Goal: Find specific page/section: Find specific page/section

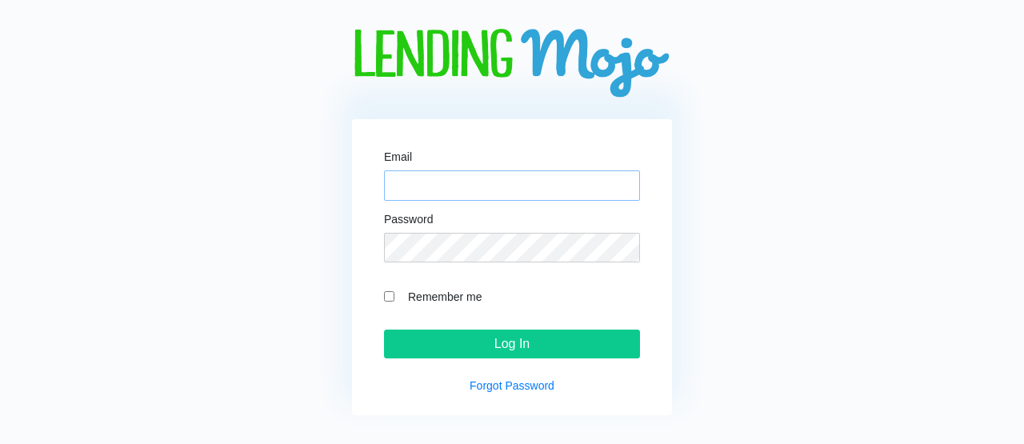
click at [422, 182] on input "Email" at bounding box center [512, 185] width 256 height 30
type input "[PERSON_NAME][EMAIL_ADDRESS][DOMAIN_NAME]"
click at [448, 263] on form "Email [PERSON_NAME][EMAIL_ADDRESS][DOMAIN_NAME] Password Remember me Log In" at bounding box center [512, 255] width 256 height 208
click at [384, 330] on input "Log In" at bounding box center [512, 344] width 256 height 29
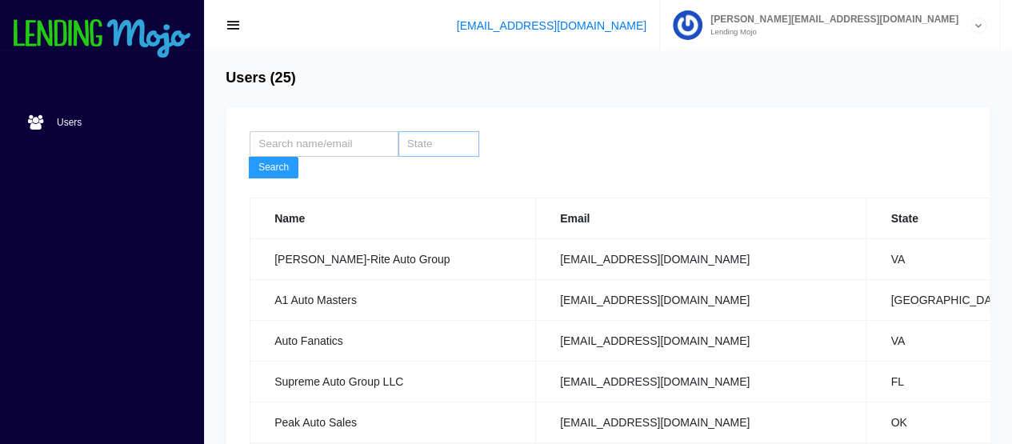
click at [442, 146] on input "search" at bounding box center [439, 144] width 81 height 26
type input "TN"
click at [275, 166] on button "Search" at bounding box center [274, 168] width 50 height 22
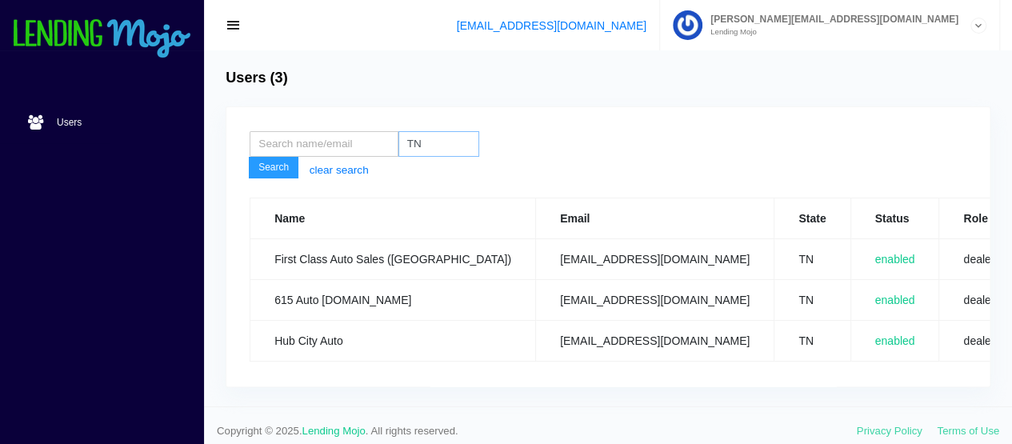
click at [433, 139] on input "TN" at bounding box center [439, 144] width 81 height 26
type input "T"
type input "RI"
click at [249, 157] on button "Search" at bounding box center [274, 168] width 50 height 22
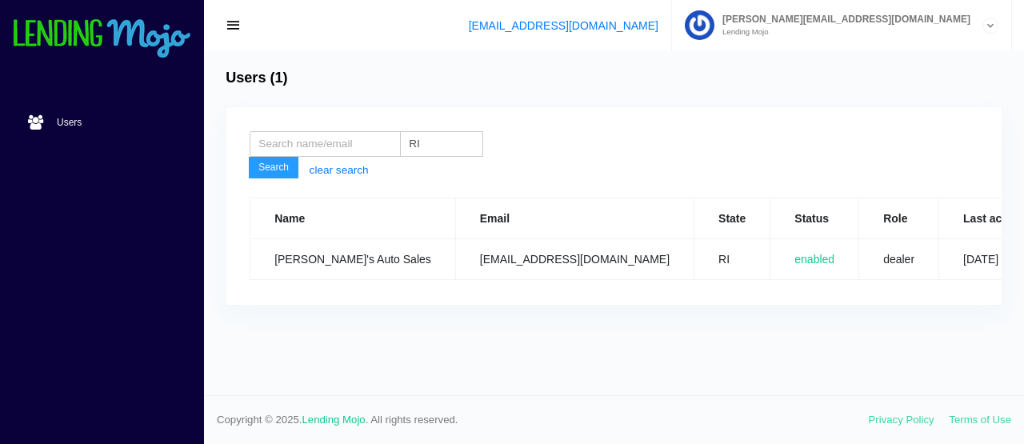
click at [269, 166] on button "Search" at bounding box center [274, 168] width 50 height 22
drag, startPoint x: 595, startPoint y: 262, endPoint x: 431, endPoint y: 269, distance: 165.0
click at [455, 269] on td "[EMAIL_ADDRESS][DOMAIN_NAME]" at bounding box center [574, 259] width 238 height 41
click at [440, 150] on input "RI" at bounding box center [441, 144] width 83 height 26
type input "R"
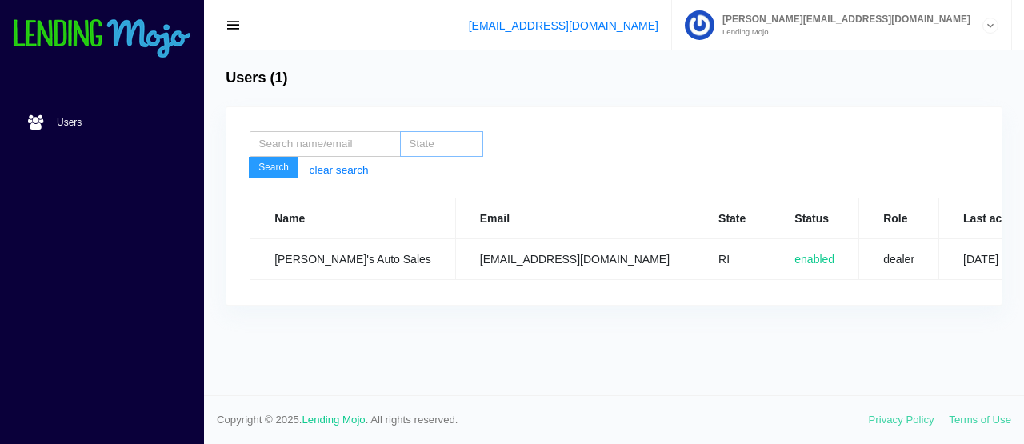
type input "A"
type input "MA"
click at [270, 166] on button "Search" at bounding box center [274, 168] width 50 height 22
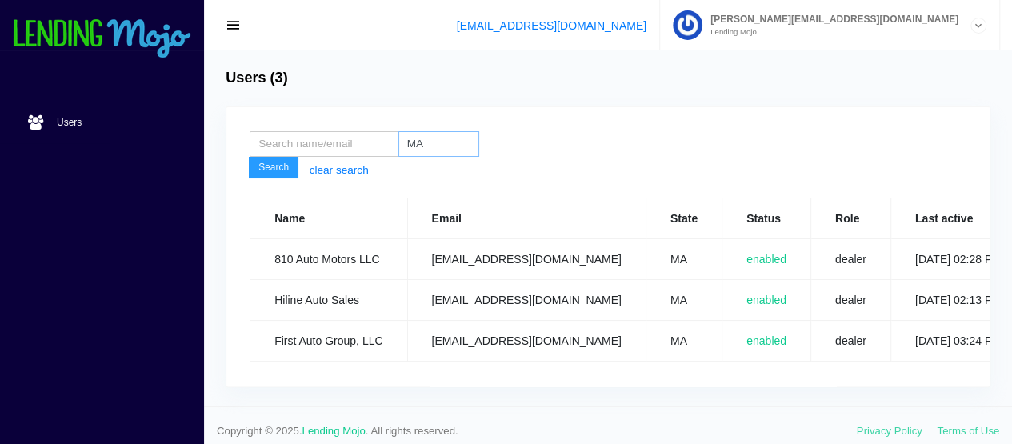
click at [447, 142] on input "MA" at bounding box center [439, 144] width 81 height 26
type input "M"
type input "DE"
click at [282, 170] on button "Search" at bounding box center [274, 168] width 50 height 22
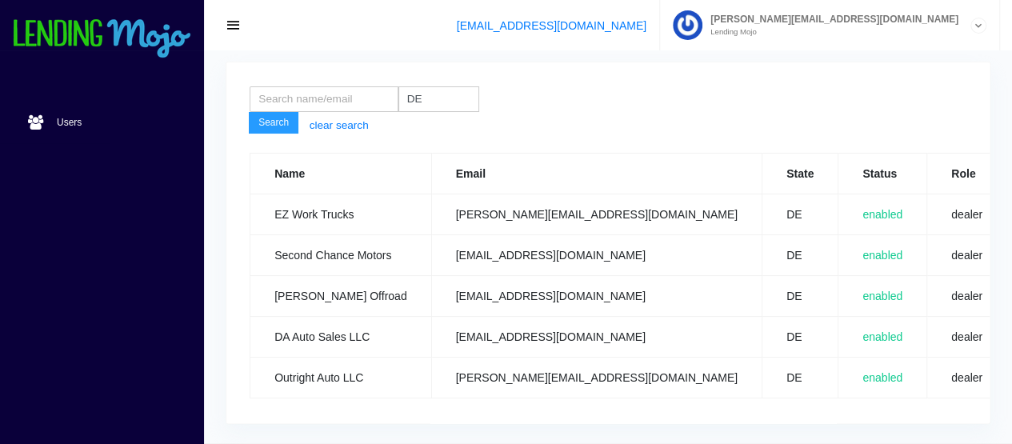
scroll to position [101, 0]
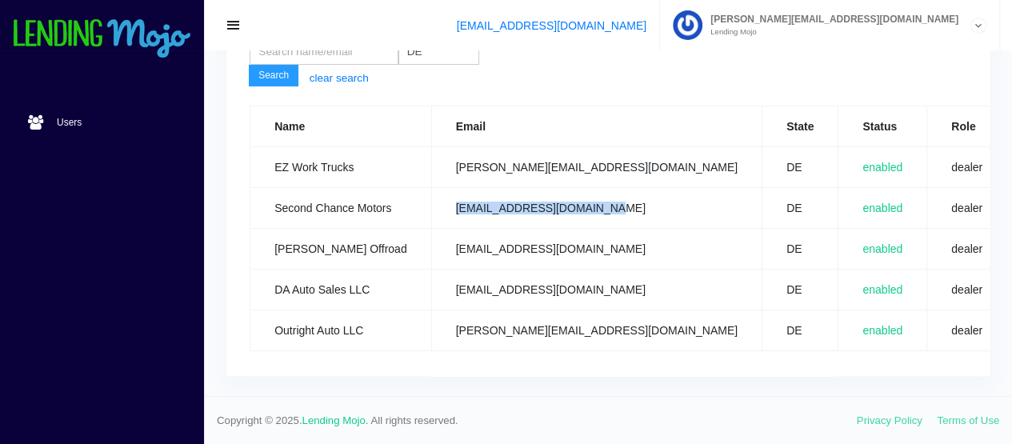
drag, startPoint x: 605, startPoint y: 194, endPoint x: 434, endPoint y: 204, distance: 171.5
click at [434, 204] on td "[EMAIL_ADDRESS][DOMAIN_NAME]" at bounding box center [596, 208] width 330 height 41
copy td "[EMAIL_ADDRESS][DOMAIN_NAME]"
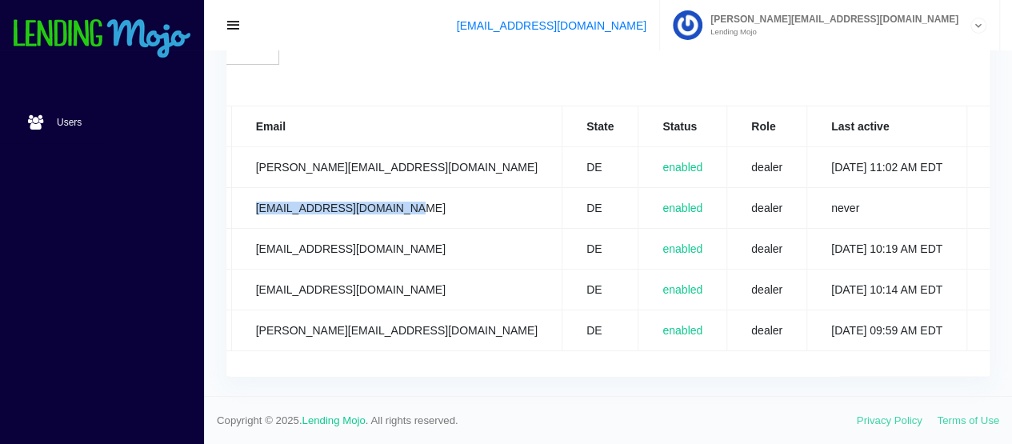
scroll to position [0, 258]
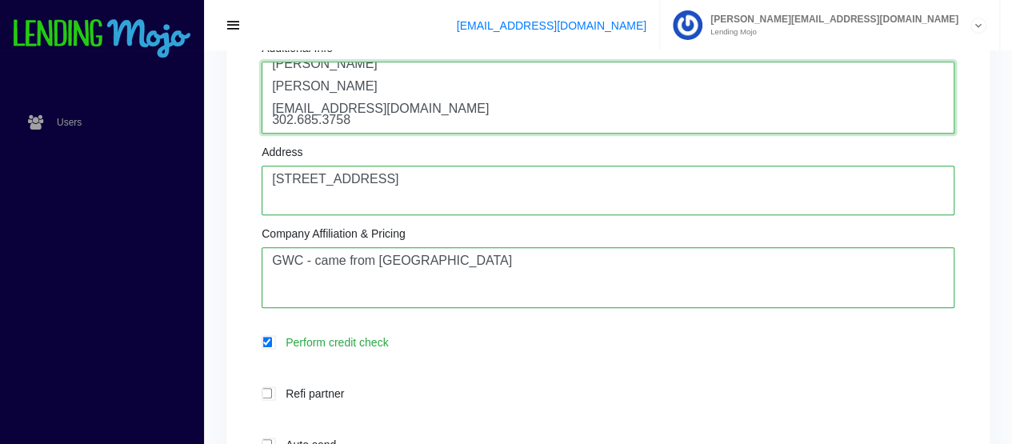
scroll to position [34, 0]
